Goal: Check status: Check status

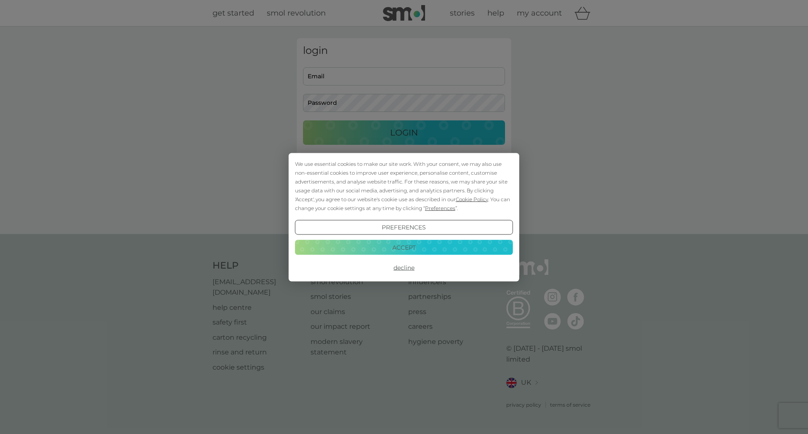
type input "[PERSON_NAME][EMAIL_ADDRESS][DOMAIN_NAME]"
click at [408, 267] on button "Decline" at bounding box center [404, 267] width 218 height 15
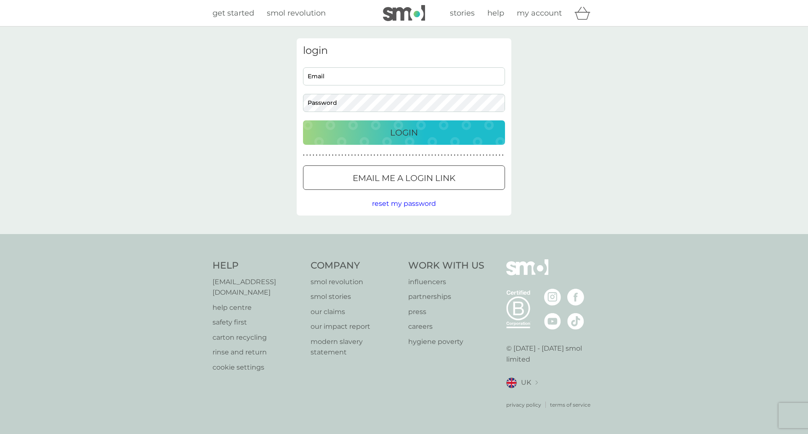
type input "[PERSON_NAME][EMAIL_ADDRESS][DOMAIN_NAME]"
click at [398, 134] on p "Login" at bounding box center [404, 132] width 28 height 13
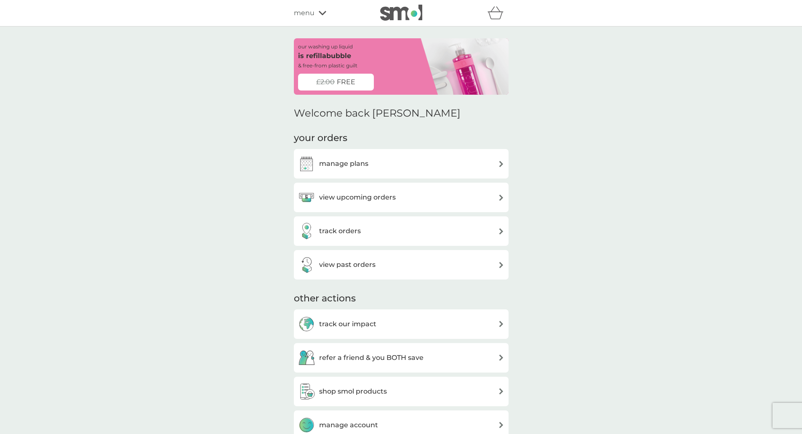
click at [410, 238] on div "track orders" at bounding box center [401, 231] width 206 height 17
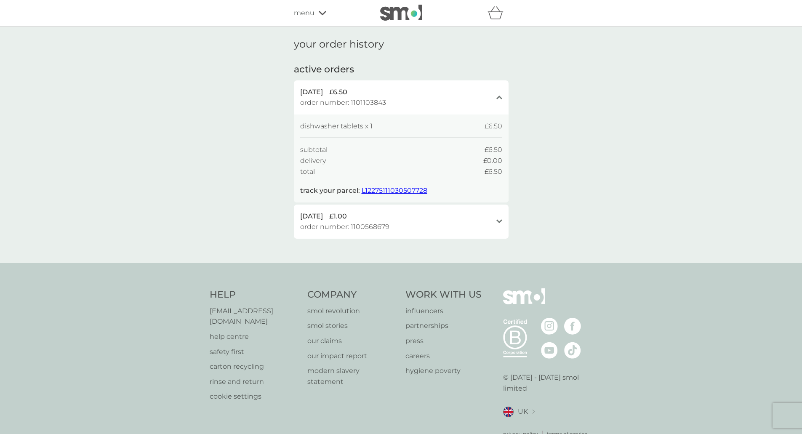
click at [410, 229] on div "[DATE] £1.00 order number: 1100568679" at bounding box center [396, 221] width 192 height 21
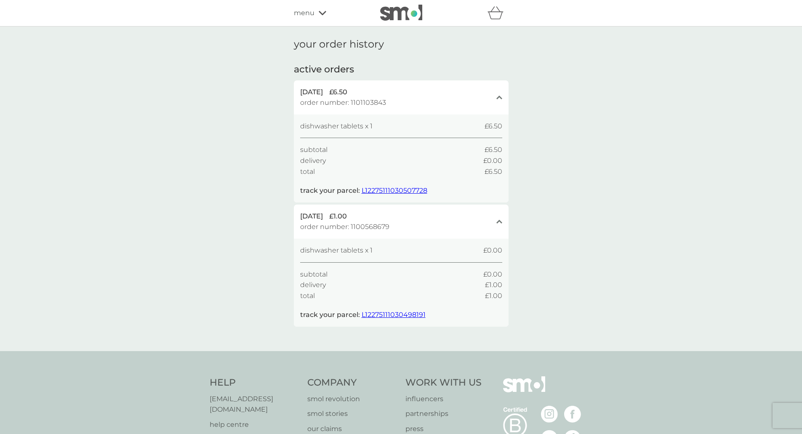
click at [409, 313] on span "L12275111030498191" at bounding box center [394, 315] width 64 height 8
